Goal: Task Accomplishment & Management: Complete application form

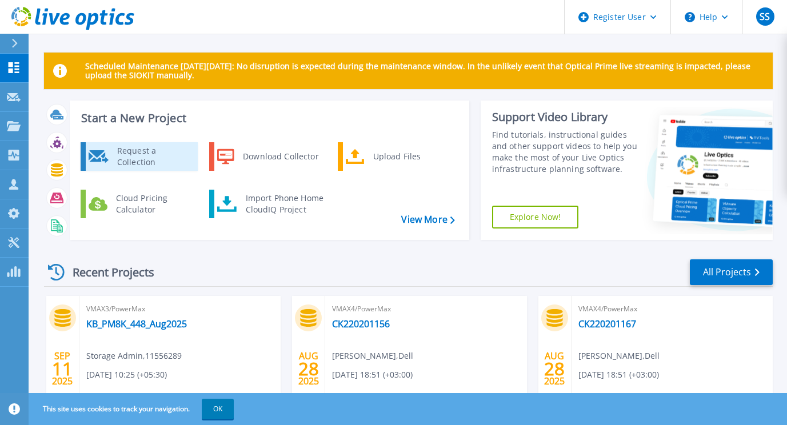
click at [153, 158] on div "Request a Collection" at bounding box center [152, 156] width 83 height 23
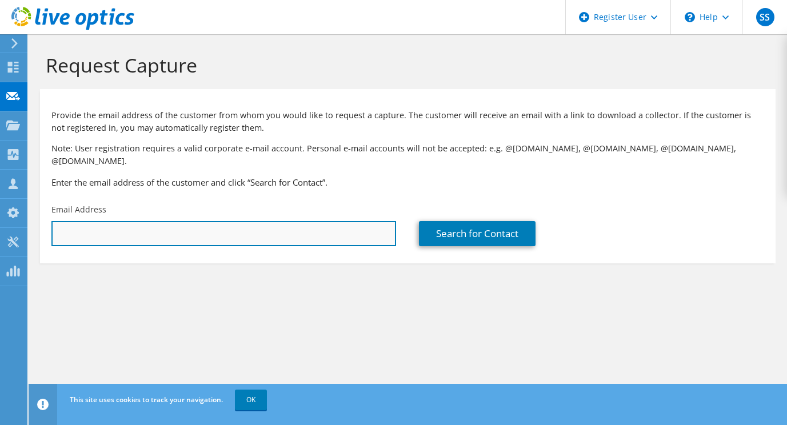
click at [138, 222] on input "text" at bounding box center [223, 233] width 345 height 25
drag, startPoint x: 142, startPoint y: 223, endPoint x: 10, endPoint y: 222, distance: 132.1
click at [10, 222] on div "SS Dell User Sachin Sawant Sachin.Sawant@dell.com Dell My Profile Log Out \n He…" at bounding box center [393, 212] width 787 height 425
drag, startPoint x: 142, startPoint y: 225, endPoint x: 54, endPoint y: 221, distance: 87.6
click at [54, 221] on input "abhay.maykar" at bounding box center [223, 233] width 345 height 25
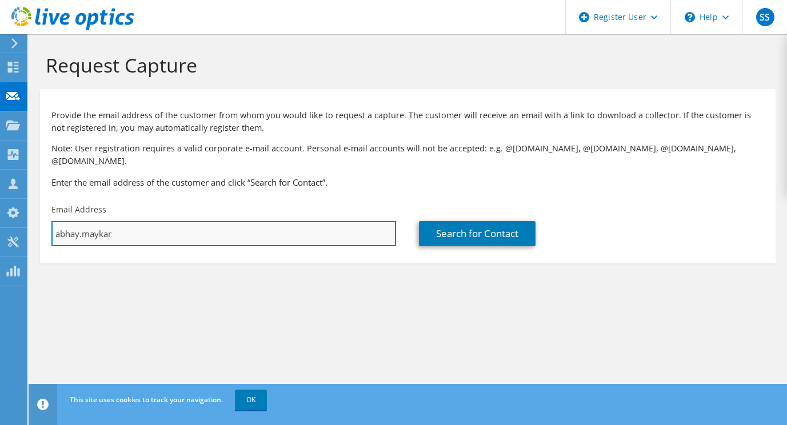
paste input "Abhay Mayekar (YSEC) <abhay.mayekar@ysil.in>"
click at [151, 221] on input "Abhay Mayekar (YSEC) <abhay.mayekar@ysil.in>" at bounding box center [223, 233] width 345 height 25
drag, startPoint x: 151, startPoint y: 220, endPoint x: 48, endPoint y: 220, distance: 102.9
click at [48, 220] on div "Email Address Abhay Mayekar (YSEC) <abhay.mayekar@ysil.in>" at bounding box center [224, 225] width 368 height 54
click at [172, 225] on input "abhay.mayekar@ysil.in>" at bounding box center [223, 233] width 345 height 25
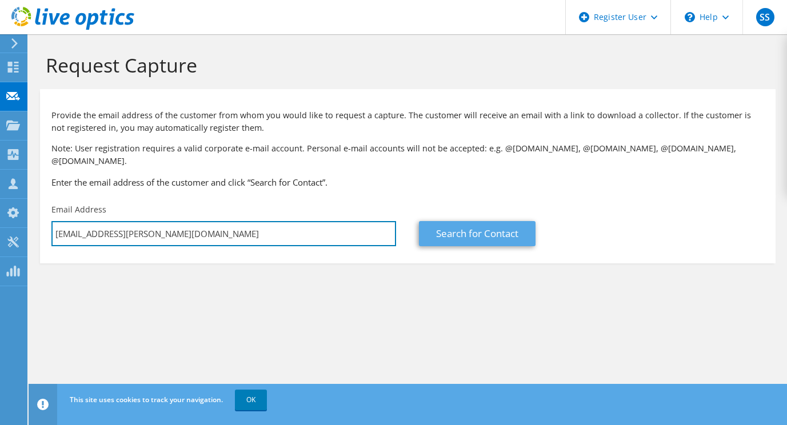
type input "abhay.mayekar@ysil.in"
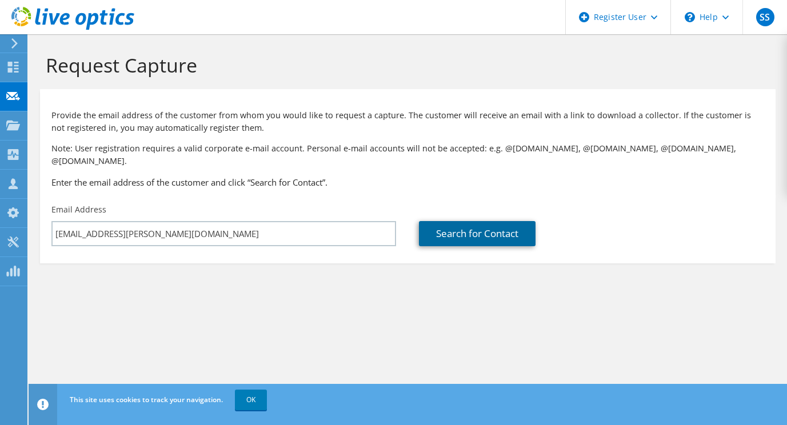
click at [488, 223] on link "Search for Contact" at bounding box center [477, 233] width 117 height 25
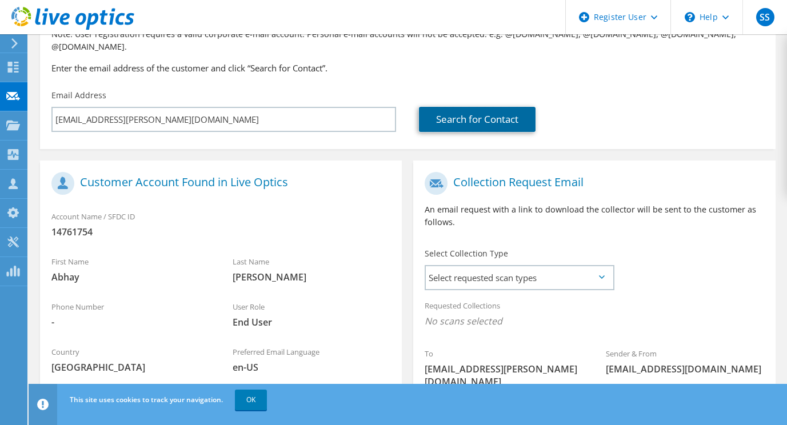
scroll to position [172, 0]
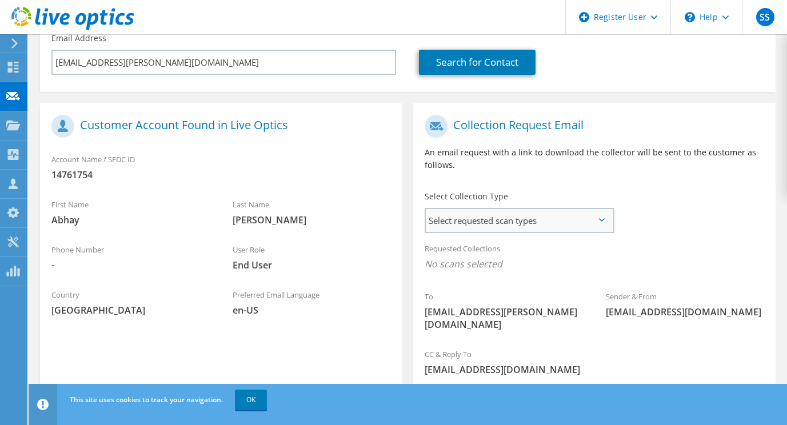
click at [515, 212] on span "Select requested scan types" at bounding box center [519, 220] width 186 height 23
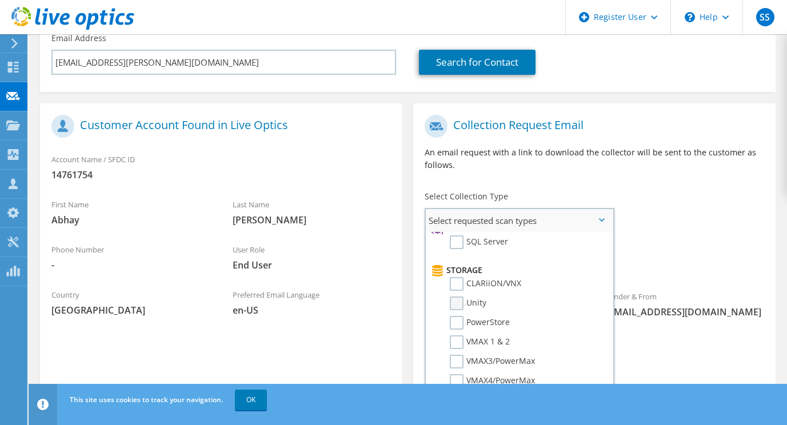
click at [458, 297] on label "Unity" at bounding box center [468, 304] width 37 height 14
click at [0, 0] on input "Unity" at bounding box center [0, 0] width 0 height 0
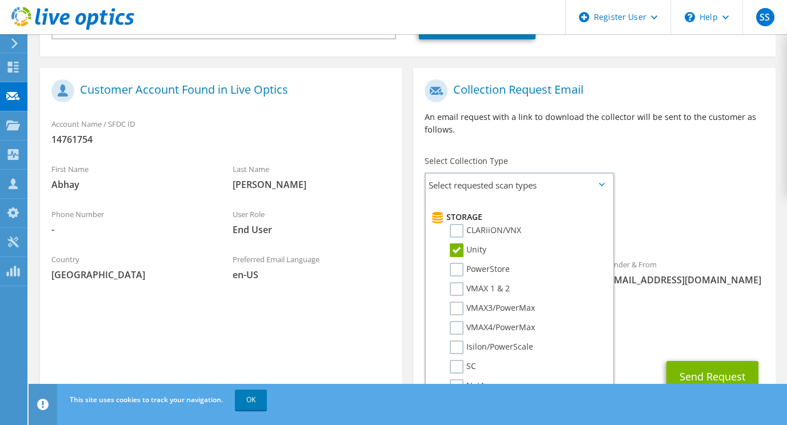
scroll to position [229, 0]
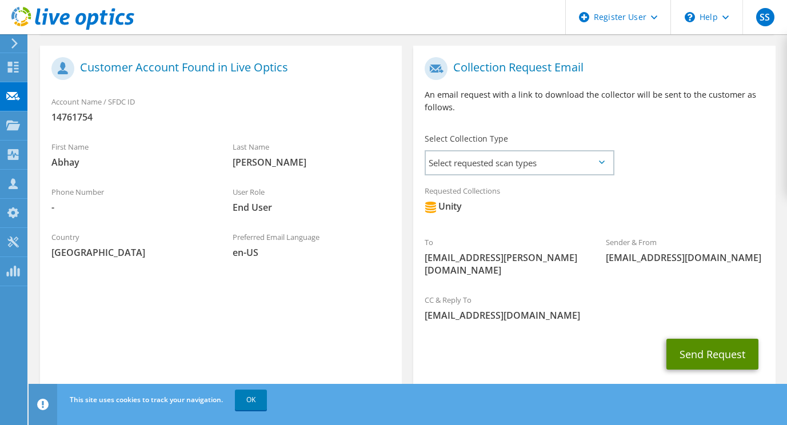
click at [698, 339] on button "Send Request" at bounding box center [713, 354] width 92 height 31
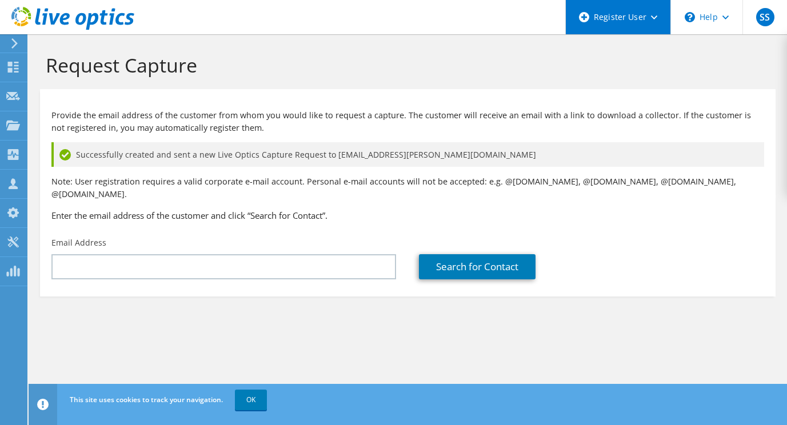
click at [656, 15] on icon at bounding box center [654, 17] width 6 height 4
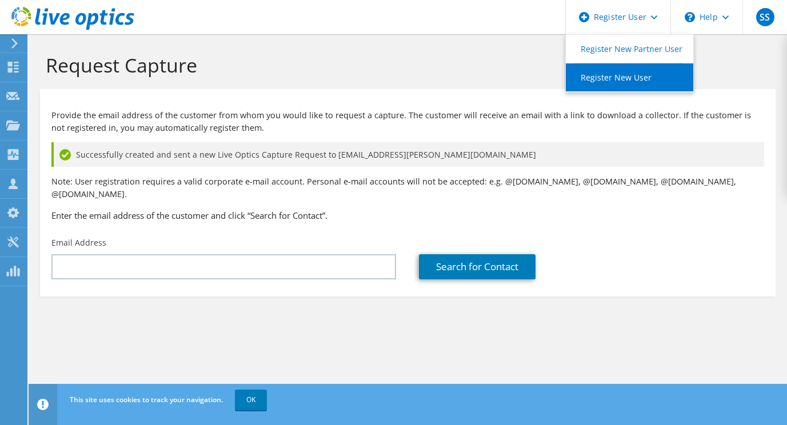
click at [636, 78] on link "Register New User" at bounding box center [629, 77] width 127 height 28
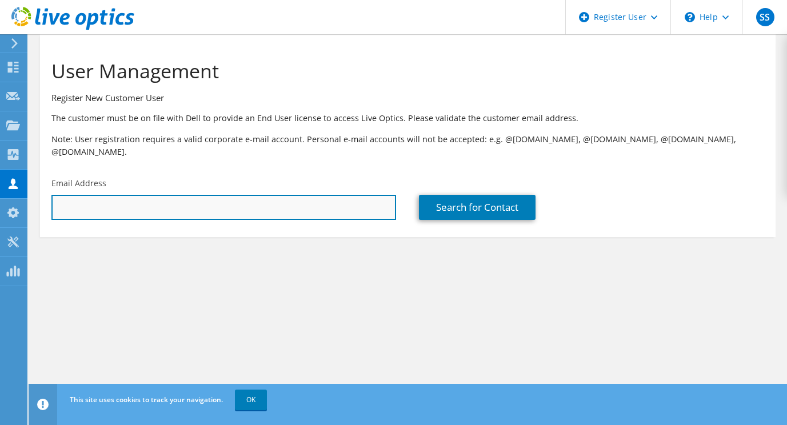
click at [143, 195] on input "text" at bounding box center [223, 207] width 345 height 25
paste input "[PERSON_NAME] (YSEC) <[EMAIL_ADDRESS][PERSON_NAME][DOMAIN_NAME]>"
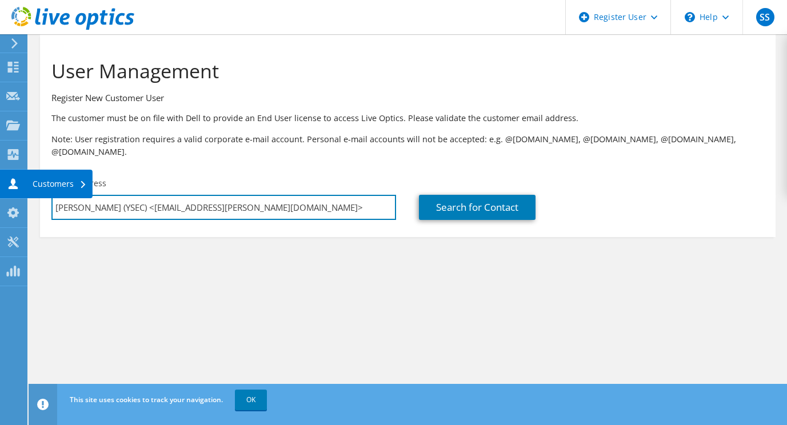
drag, startPoint x: 150, startPoint y: 195, endPoint x: 18, endPoint y: 194, distance: 131.5
click at [18, 194] on div "SS Dell User Sachin Sawant [EMAIL_ADDRESS][DOMAIN_NAME] Dell My Profile Log Out…" at bounding box center [393, 212] width 787 height 425
click at [174, 196] on input "[EMAIL_ADDRESS][PERSON_NAME][DOMAIN_NAME]>" at bounding box center [223, 207] width 345 height 25
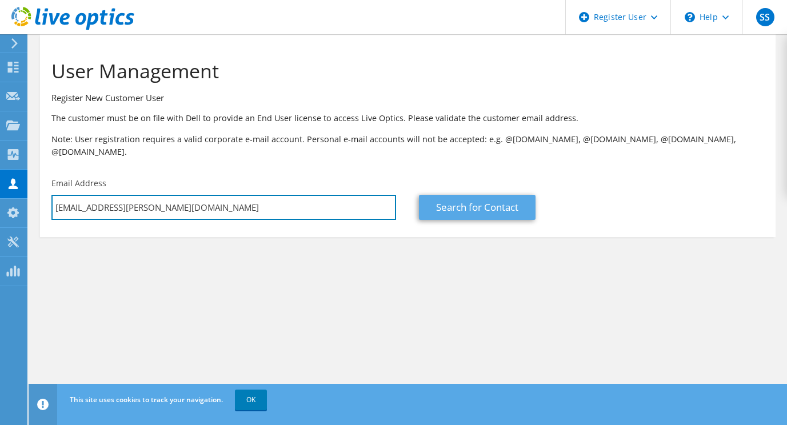
type input "[EMAIL_ADDRESS][PERSON_NAME][DOMAIN_NAME]"
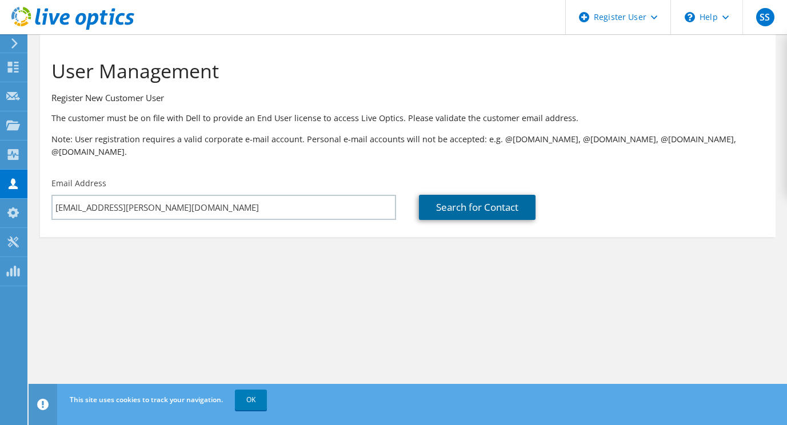
click at [465, 195] on link "Search for Contact" at bounding box center [477, 207] width 117 height 25
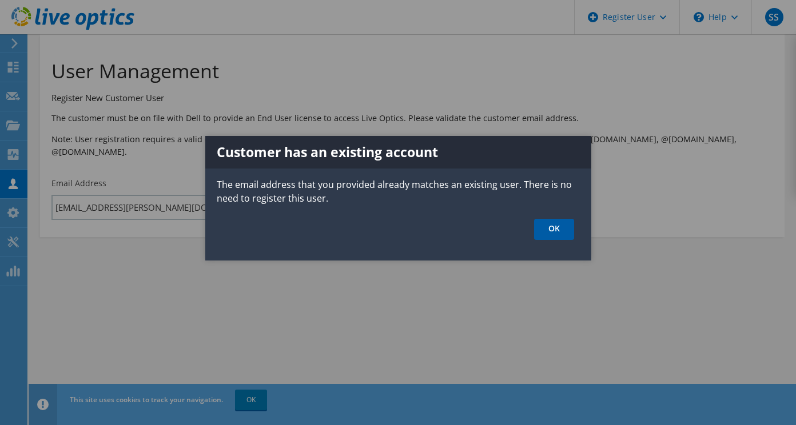
click at [555, 228] on link "OK" at bounding box center [554, 229] width 40 height 21
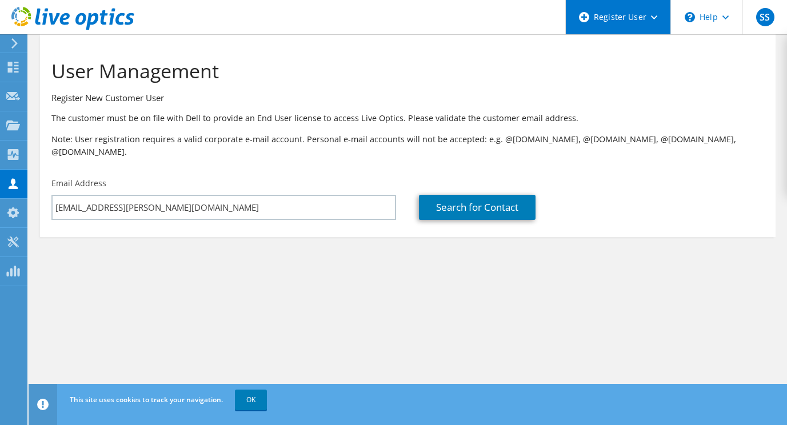
click at [653, 18] on use at bounding box center [654, 17] width 6 height 4
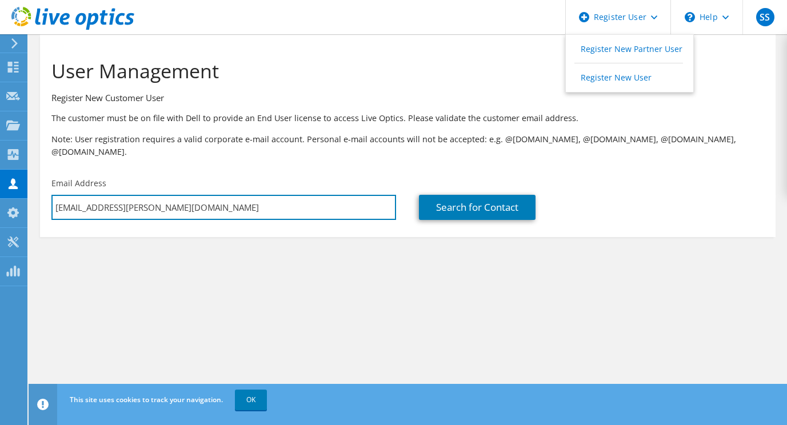
drag, startPoint x: 152, startPoint y: 195, endPoint x: 41, endPoint y: 195, distance: 110.9
click at [41, 195] on div "Email Address [EMAIL_ADDRESS][PERSON_NAME][DOMAIN_NAME]" at bounding box center [224, 199] width 368 height 54
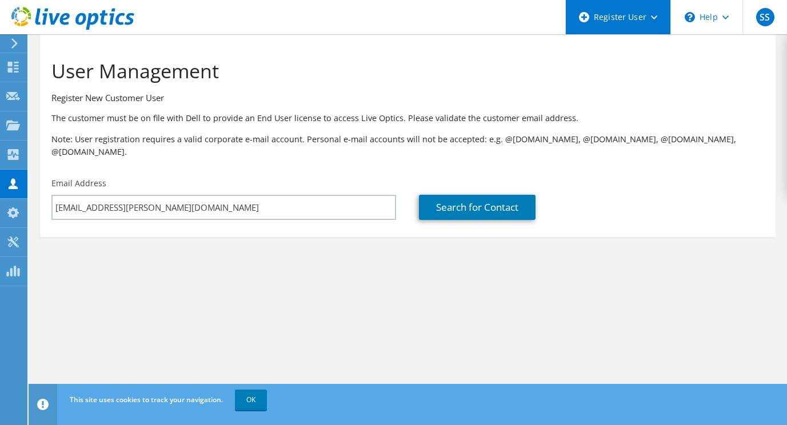
click at [651, 17] on div "Register User" at bounding box center [617, 17] width 105 height 34
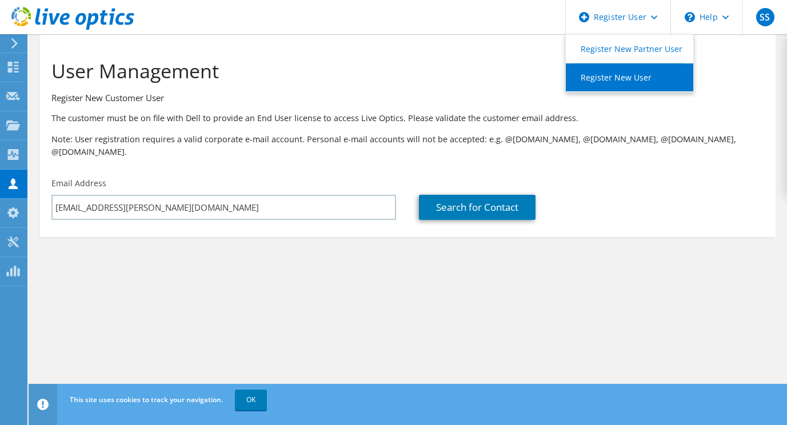
click at [621, 79] on link "Register New User" at bounding box center [629, 77] width 127 height 28
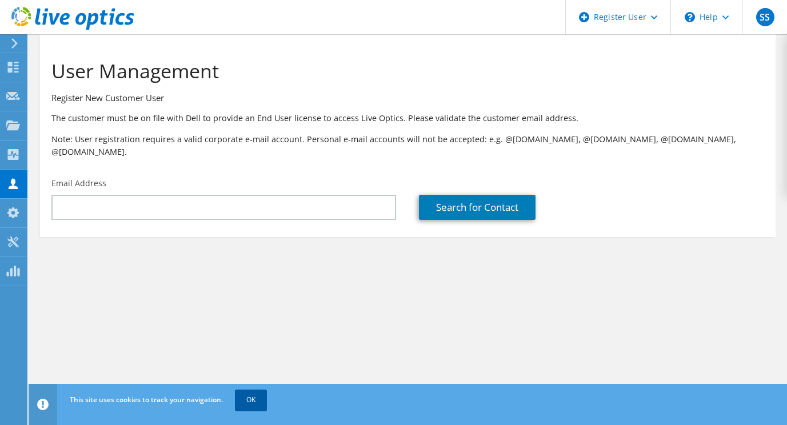
click at [264, 397] on link "OK" at bounding box center [251, 400] width 32 height 21
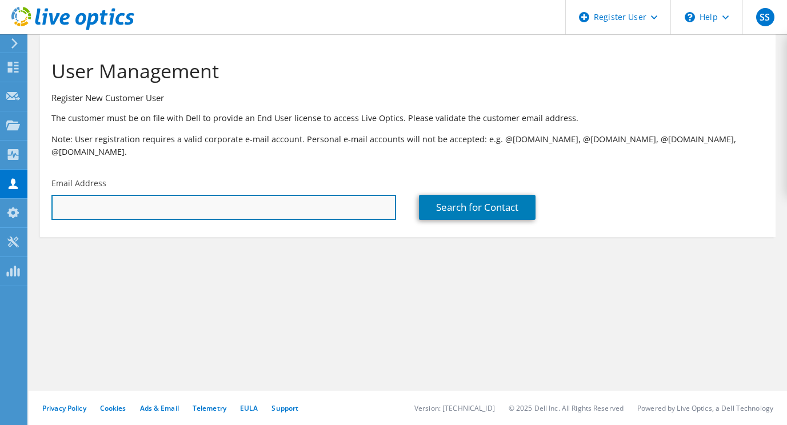
click at [351, 197] on input "text" at bounding box center [223, 207] width 345 height 25
click at [326, 201] on input "text" at bounding box center [223, 207] width 345 height 25
paste input "anantraj.thorat@ysil.in"
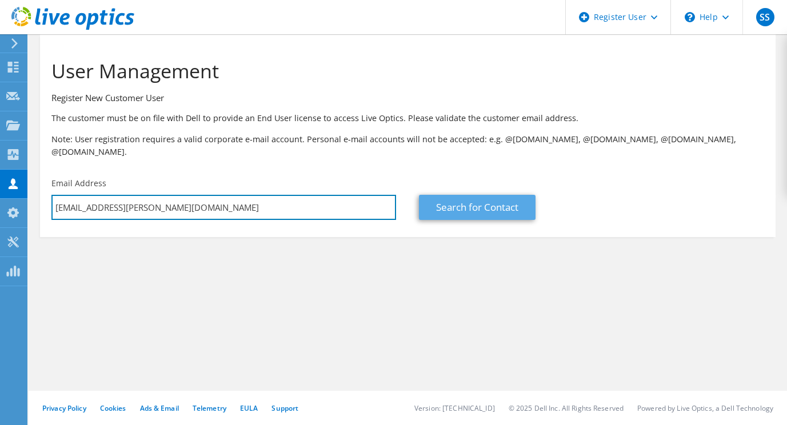
type input "[EMAIL_ADDRESS][PERSON_NAME][DOMAIN_NAME]"
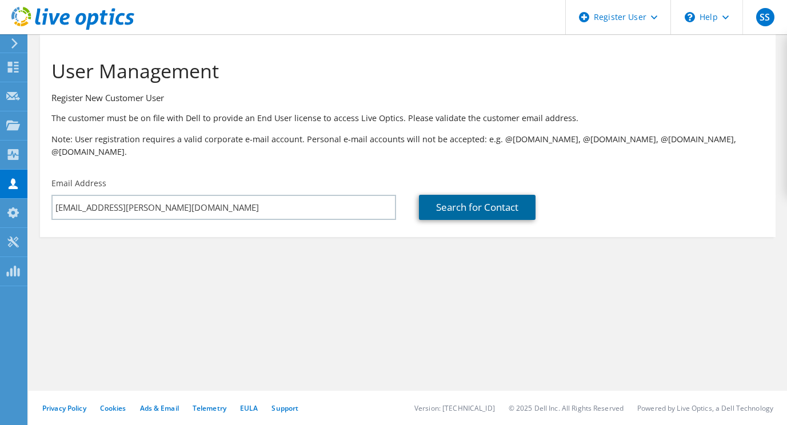
click at [504, 195] on link "Search for Contact" at bounding box center [477, 207] width 117 height 25
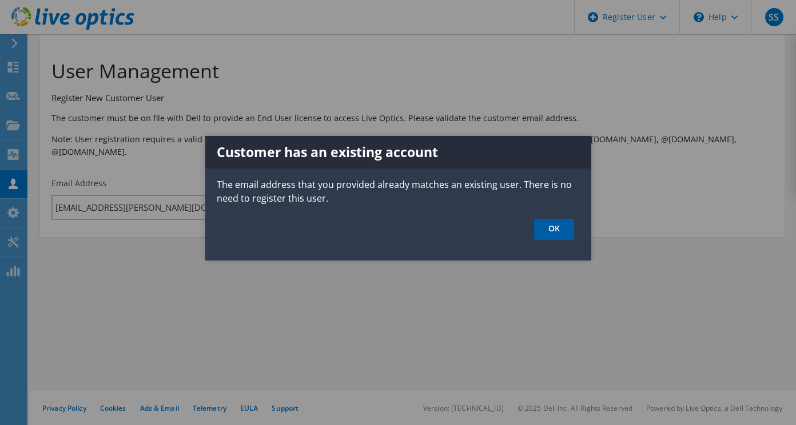
click at [550, 232] on link "OK" at bounding box center [554, 229] width 40 height 21
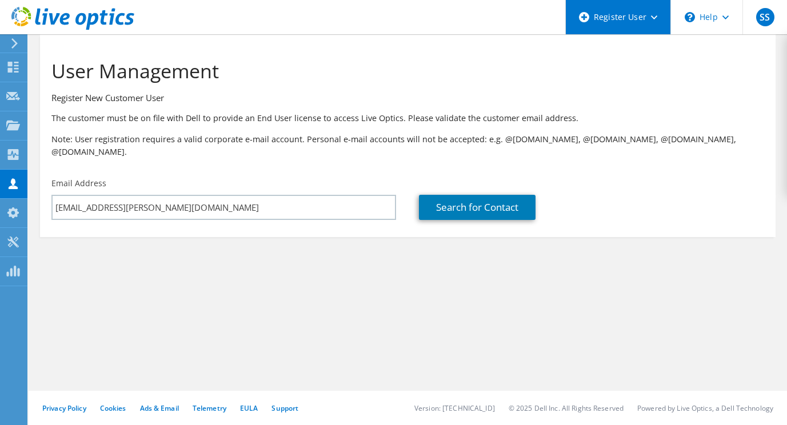
click at [586, 18] on icon at bounding box center [584, 17] width 10 height 10
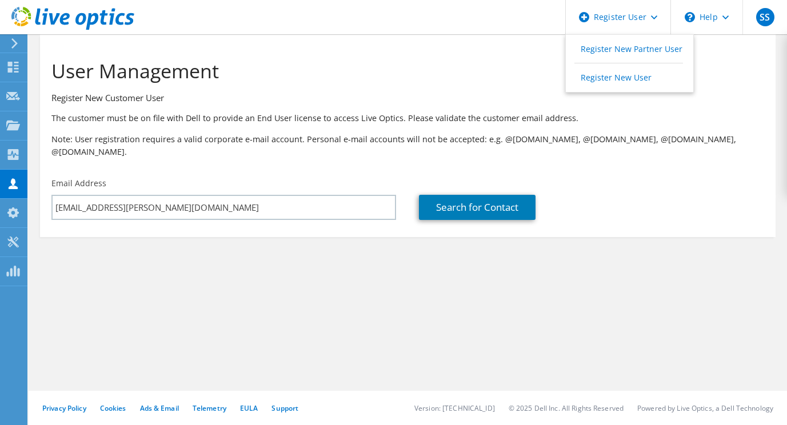
click at [114, 318] on div "User Management Register New Customer User The customer must be on file with De…" at bounding box center [408, 229] width 759 height 391
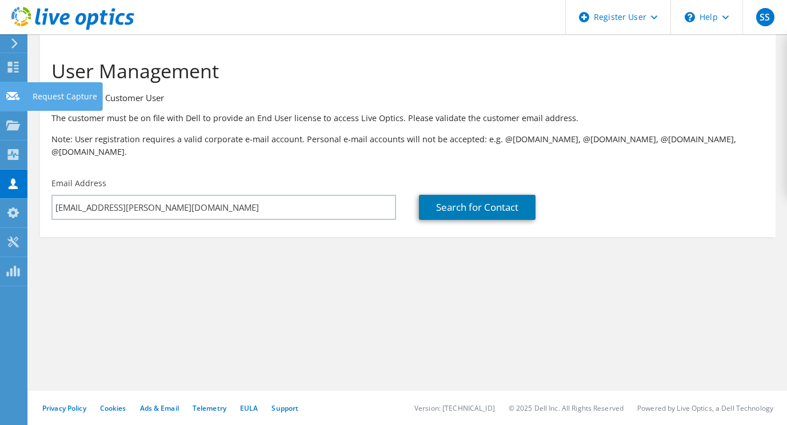
click at [14, 95] on icon at bounding box center [13, 96] width 14 height 11
